Goal: Information Seeking & Learning: Learn about a topic

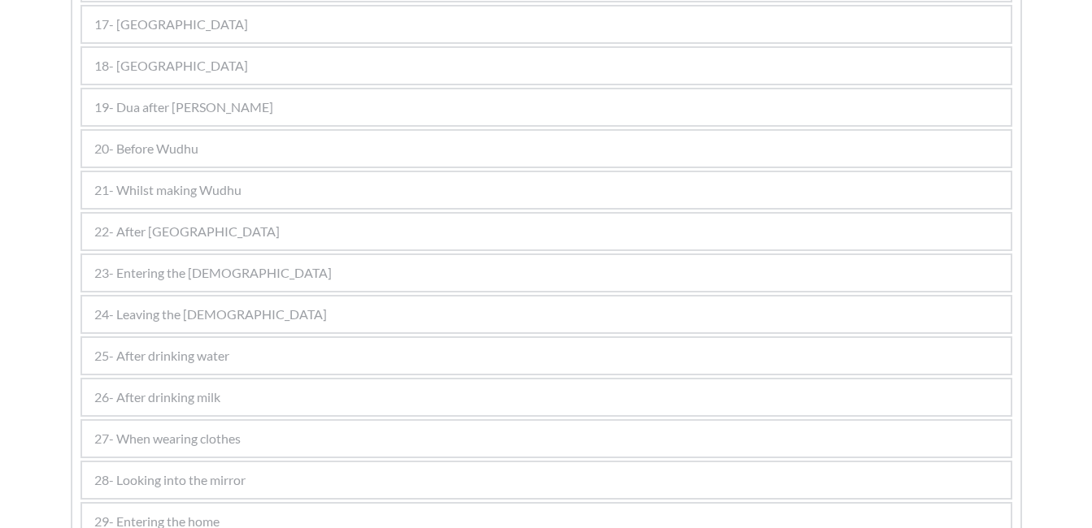
scroll to position [1270, 0]
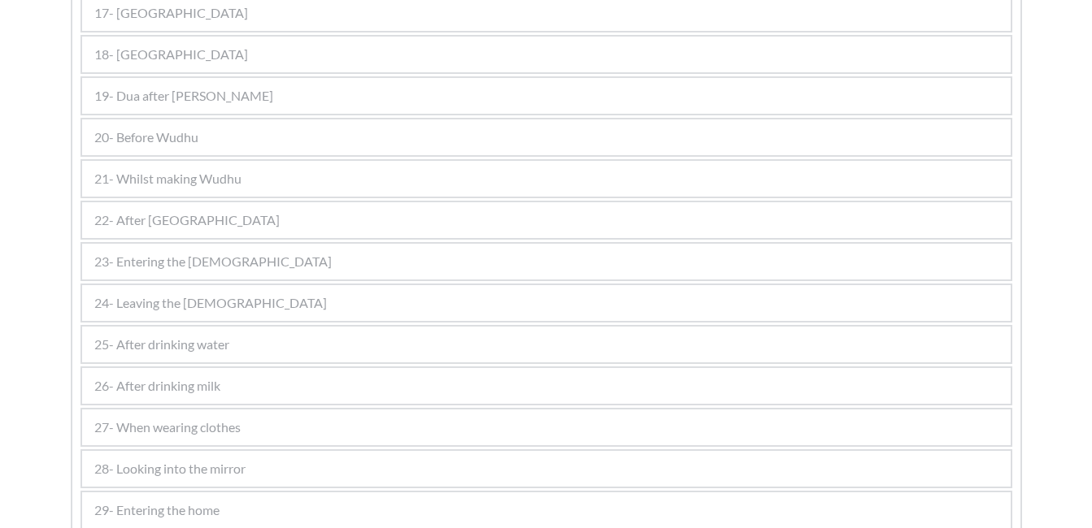
click at [223, 299] on div "24- Leaving the [DEMOGRAPHIC_DATA]" at bounding box center [546, 303] width 928 height 36
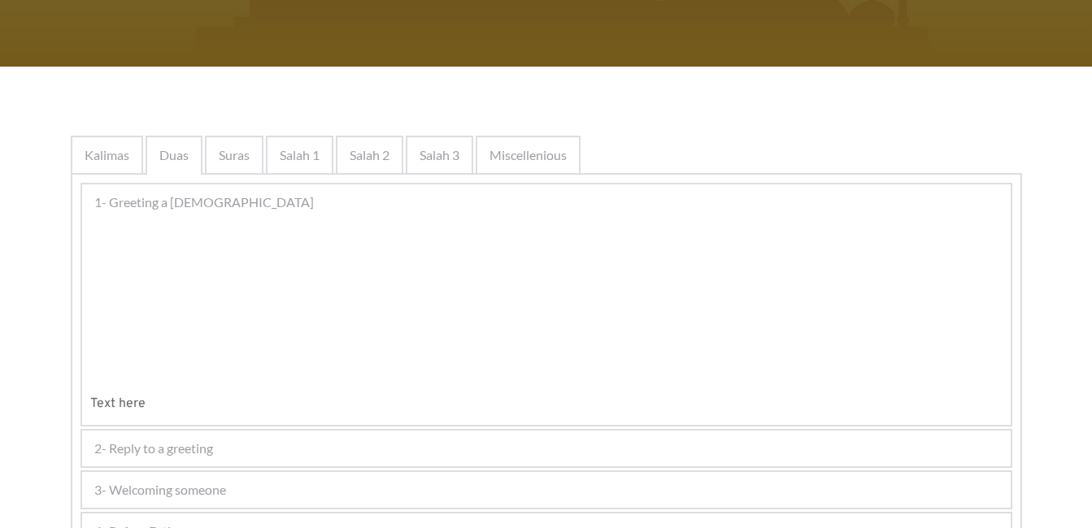
scroll to position [224, 0]
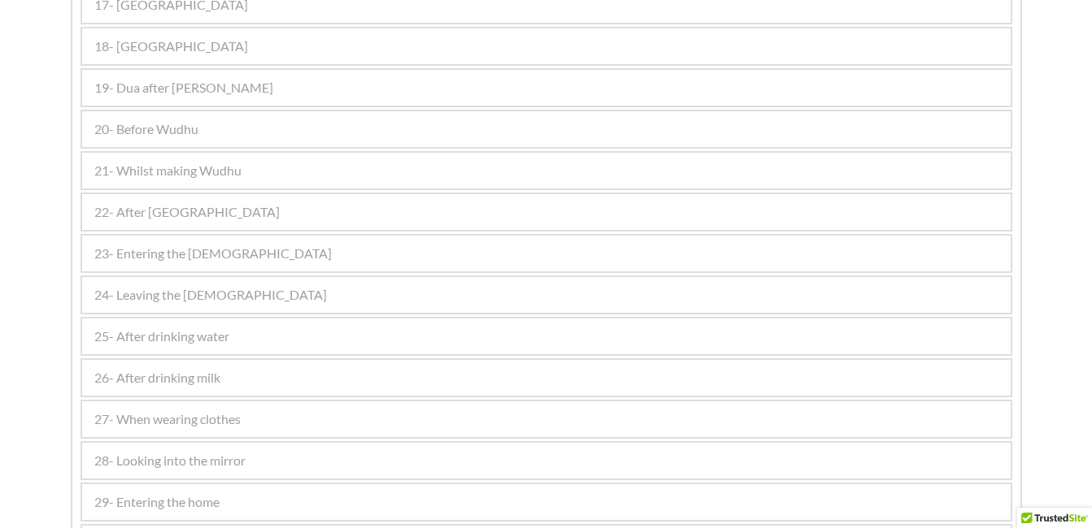
scroll to position [1617, 0]
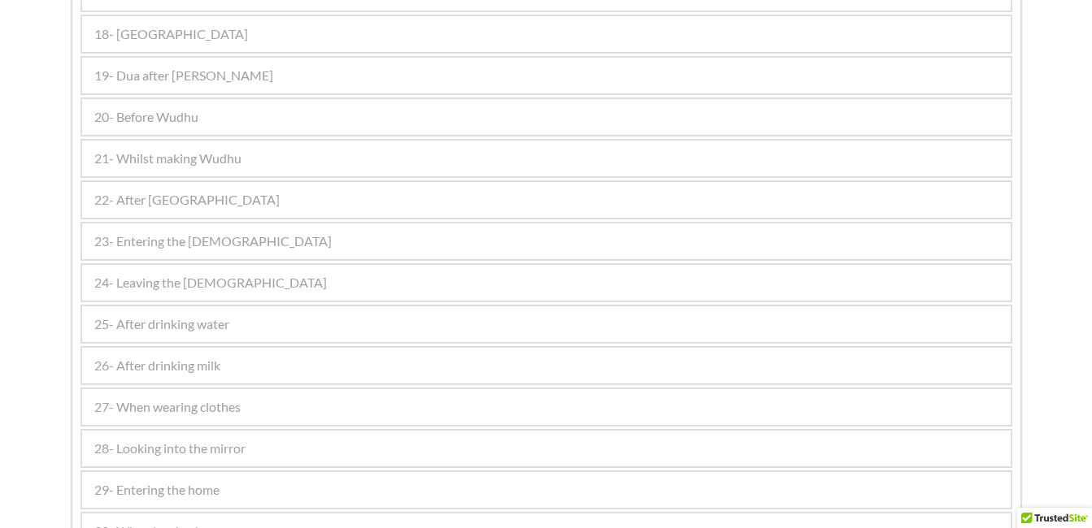
click at [269, 120] on div "20- Before Wudhu" at bounding box center [546, 117] width 928 height 36
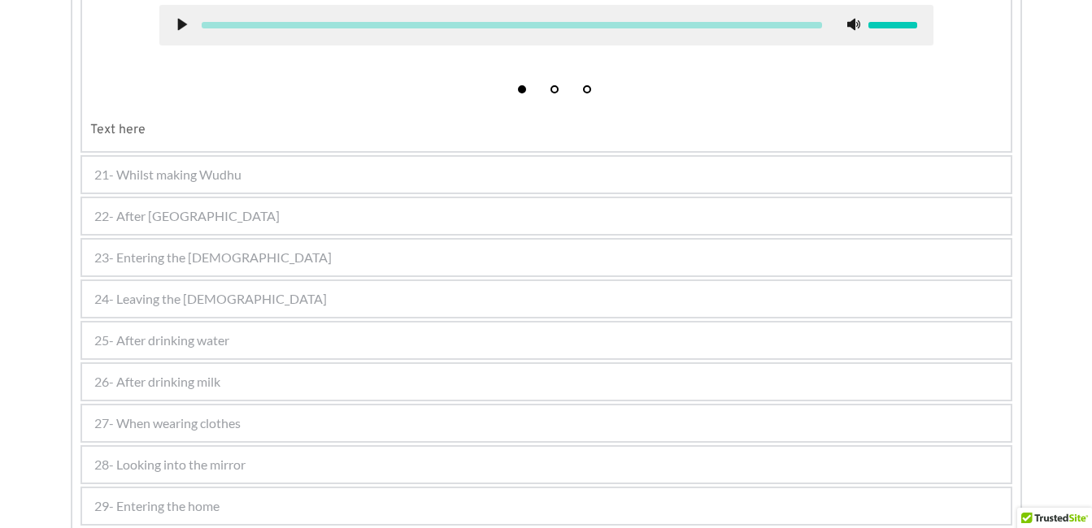
scroll to position [1085, 0]
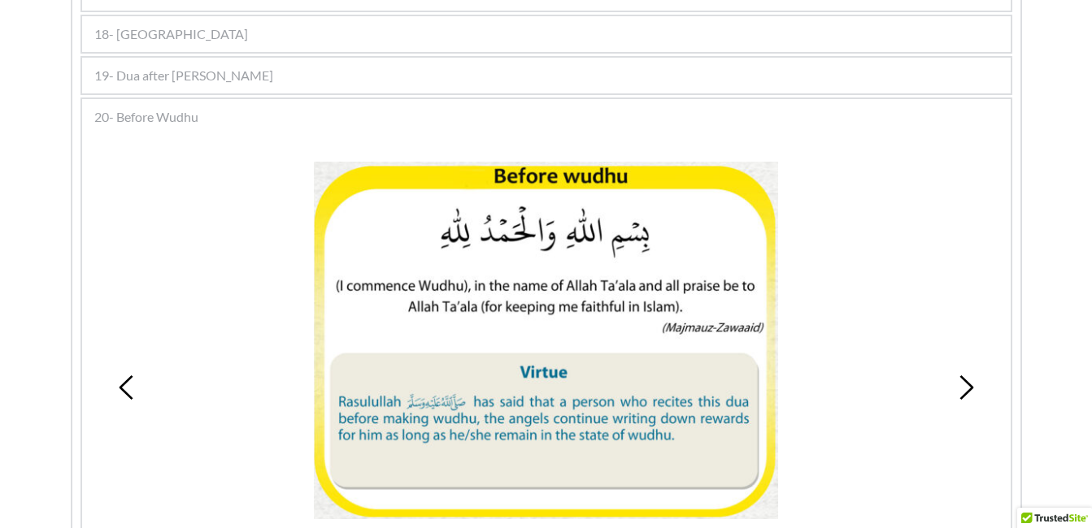
click at [230, 219] on div at bounding box center [546, 341] width 774 height 358
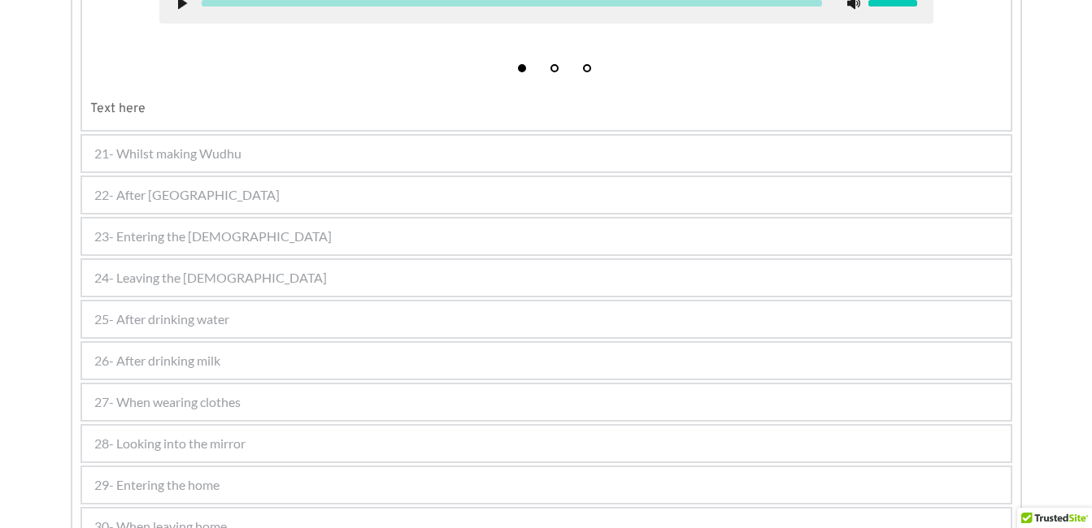
scroll to position [1670, 0]
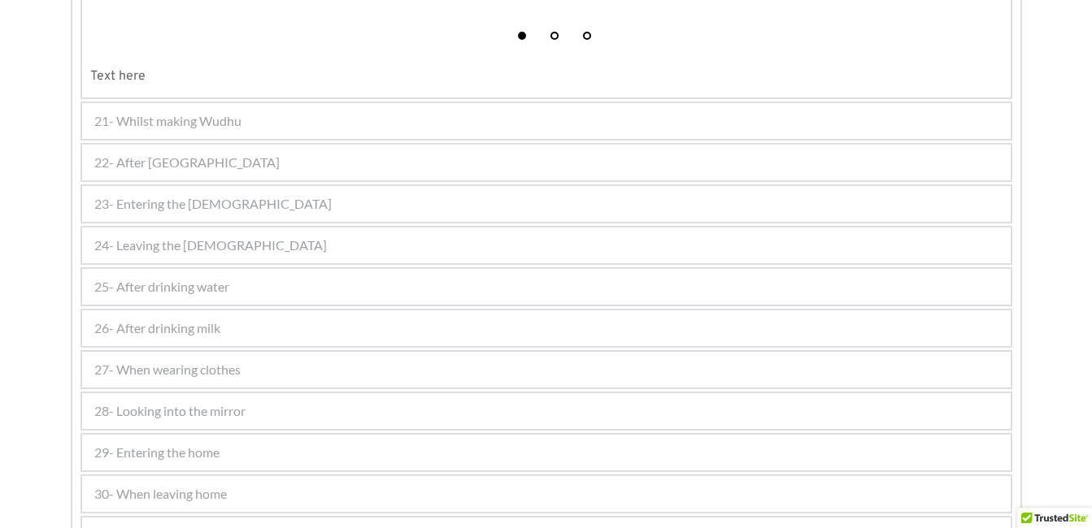
click at [235, 288] on div "25- After drinking water" at bounding box center [546, 287] width 928 height 36
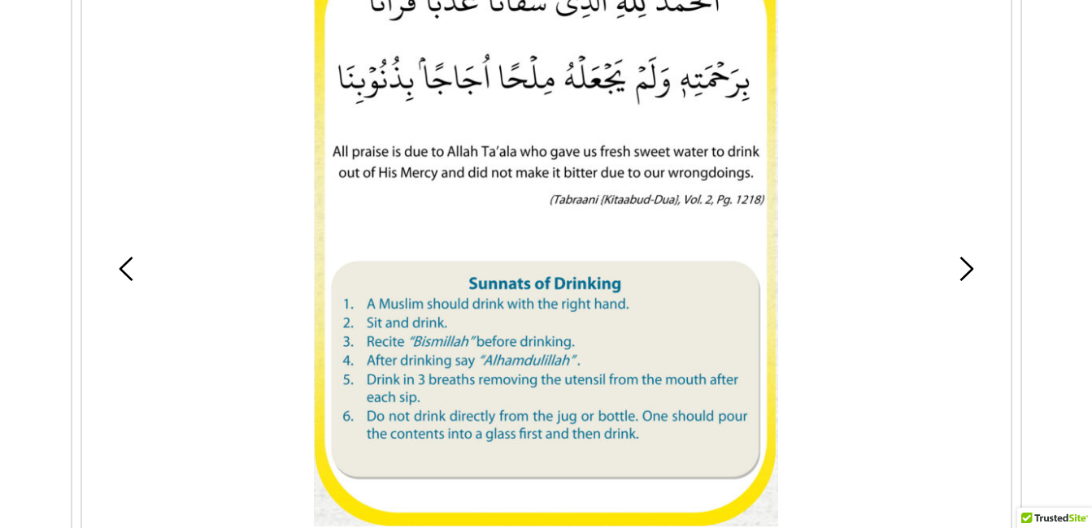
scroll to position [1390, 0]
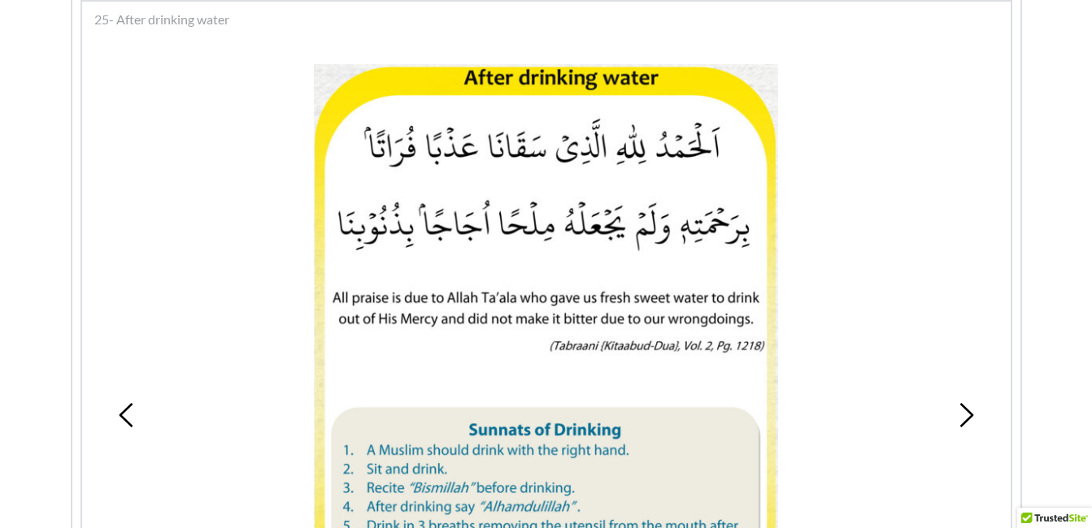
click at [971, 410] on icon at bounding box center [965, 415] width 24 height 24
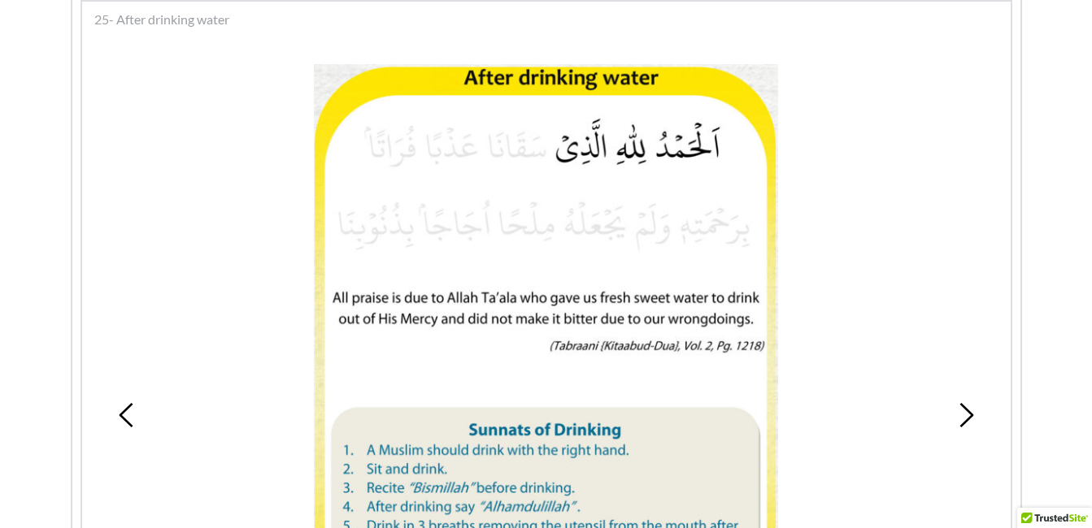
click at [962, 411] on icon at bounding box center [965, 415] width 24 height 24
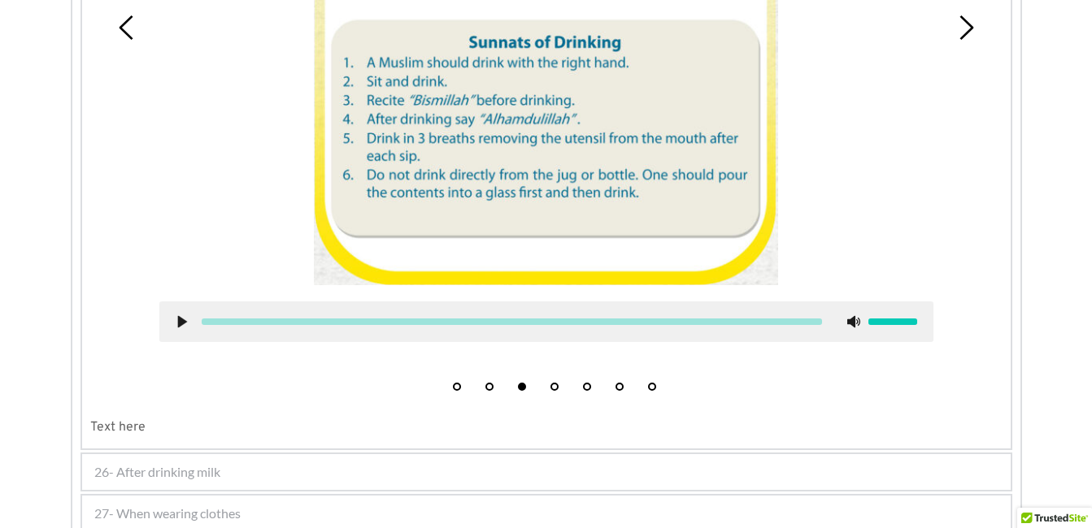
scroll to position [1780, 0]
